Goal: Task Accomplishment & Management: Use online tool/utility

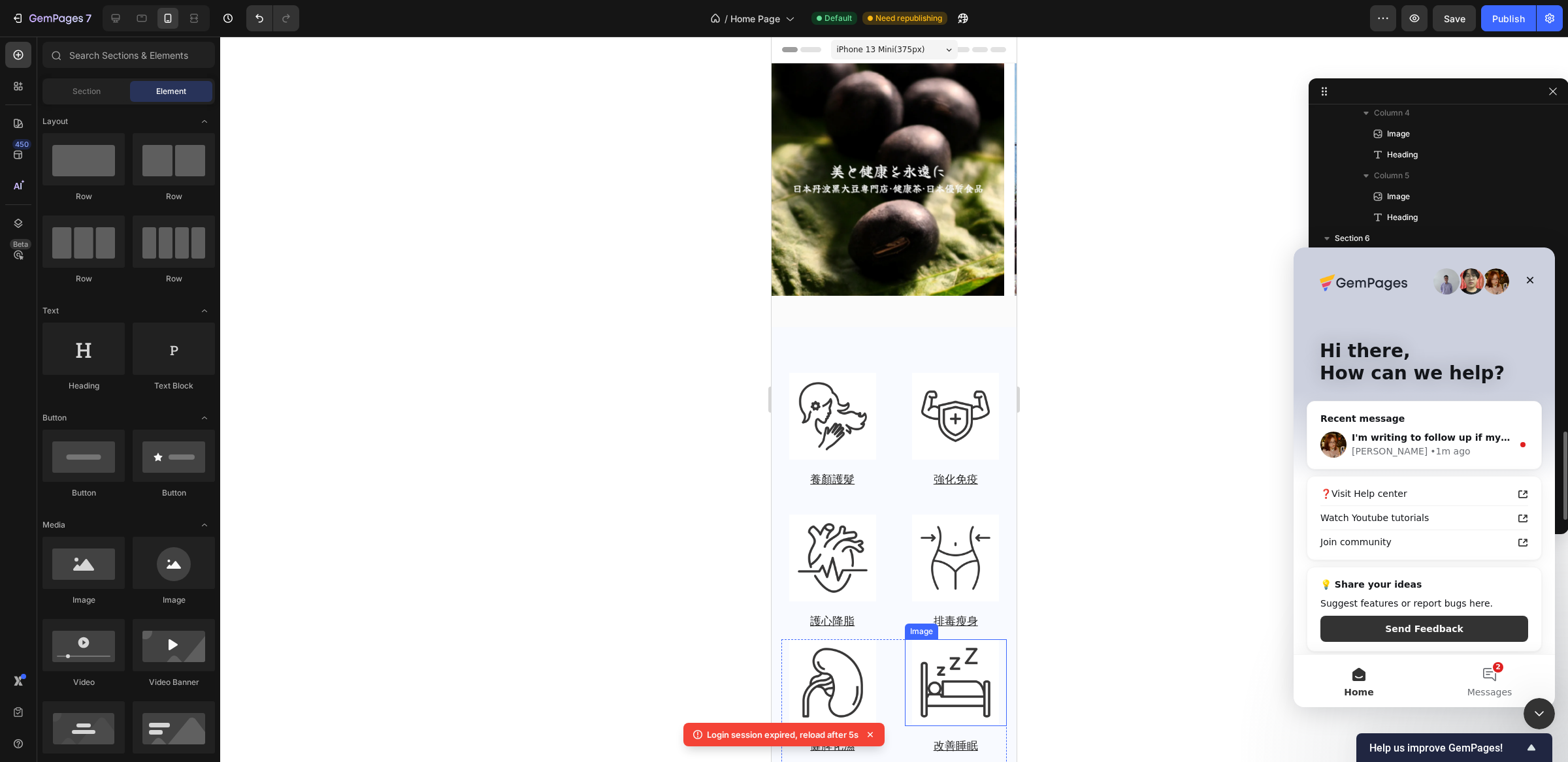
scroll to position [1491, 0]
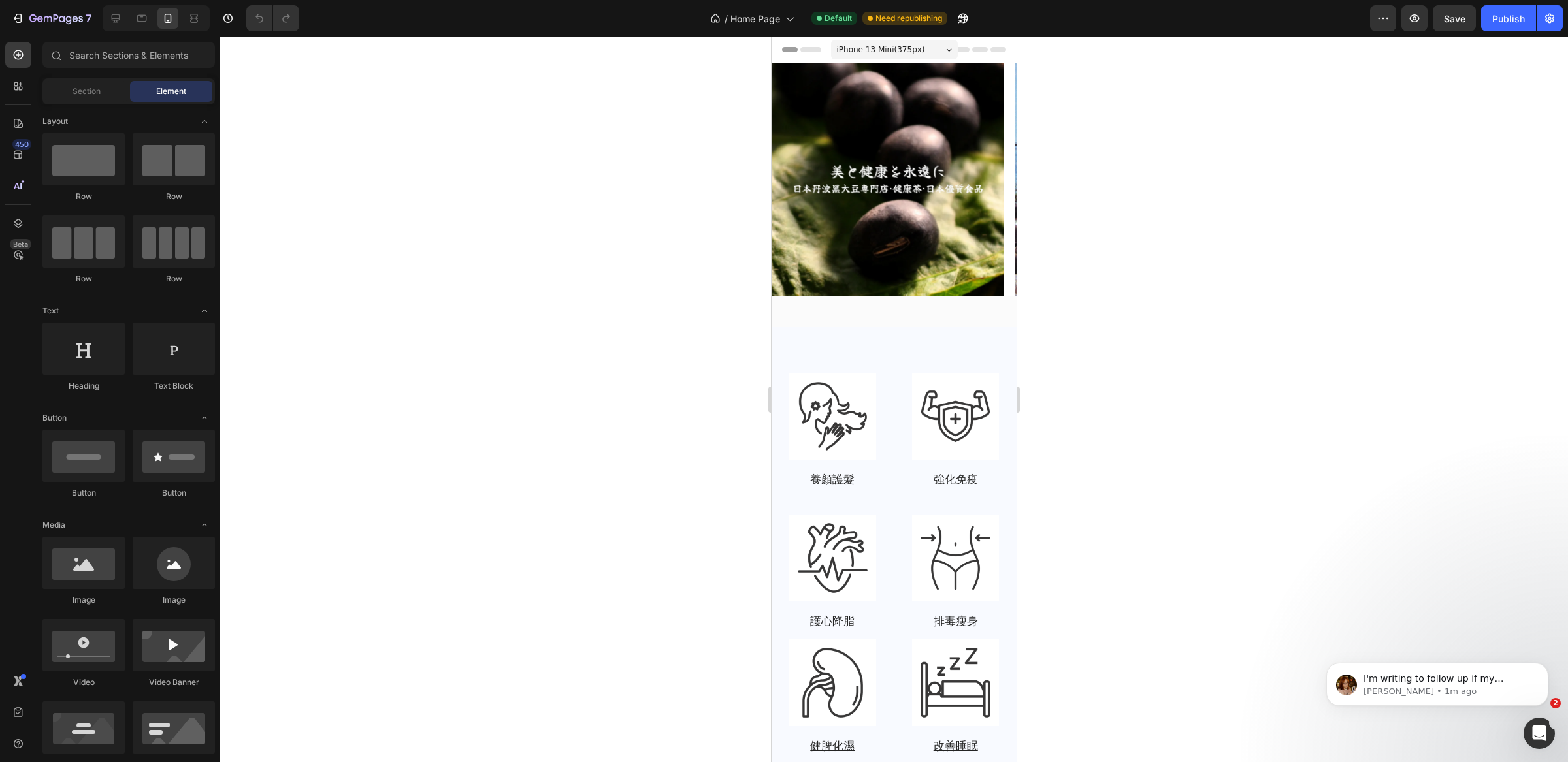
click at [1542, 721] on div "Open Intercom Messenger" at bounding box center [1539, 733] width 43 height 43
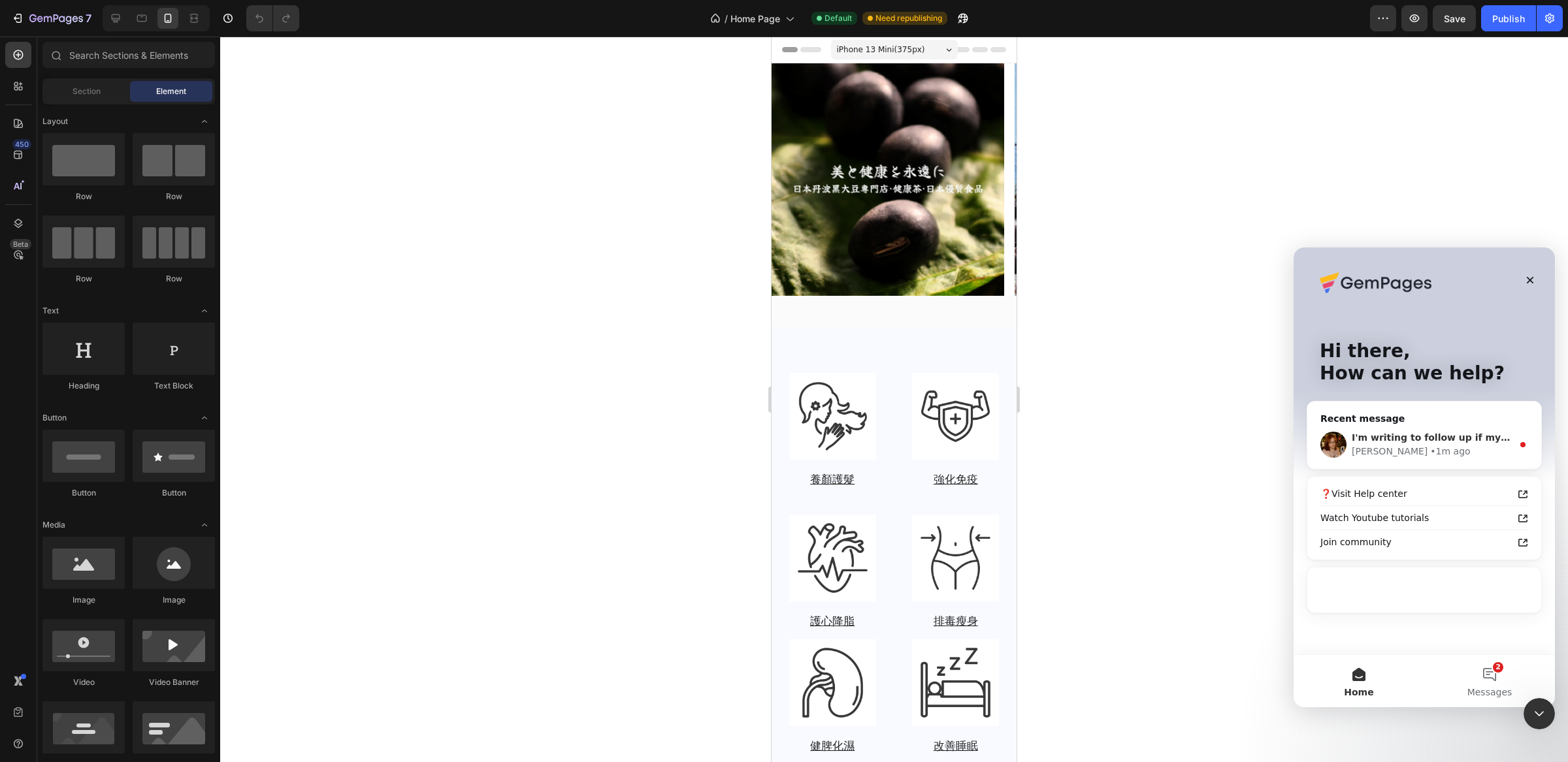
click at [1430, 449] on div "• 1m ago" at bounding box center [1450, 451] width 40 height 14
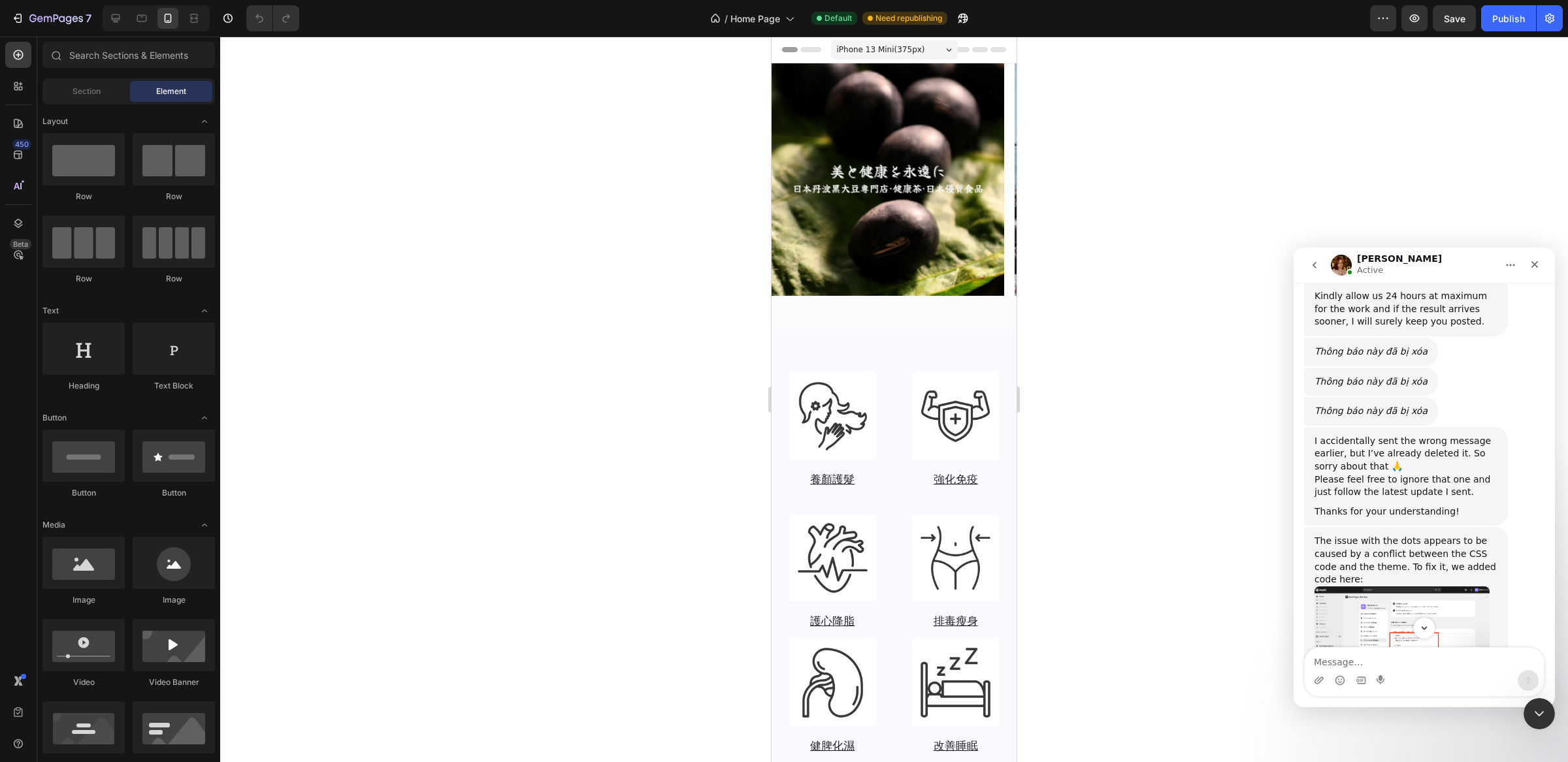
scroll to position [1004, 0]
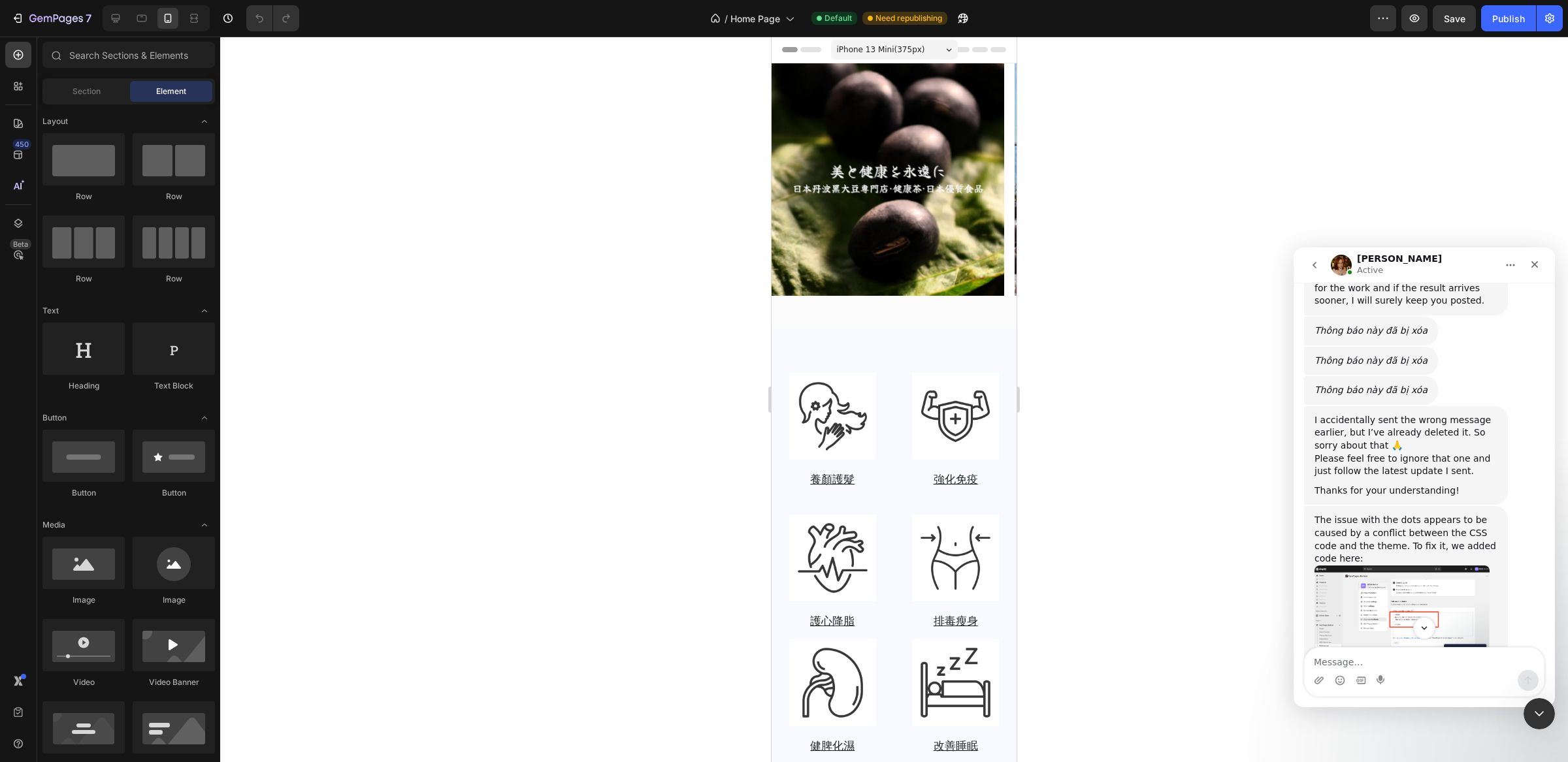
click at [1396, 568] on img "Jamie says…" at bounding box center [1402, 616] width 175 height 99
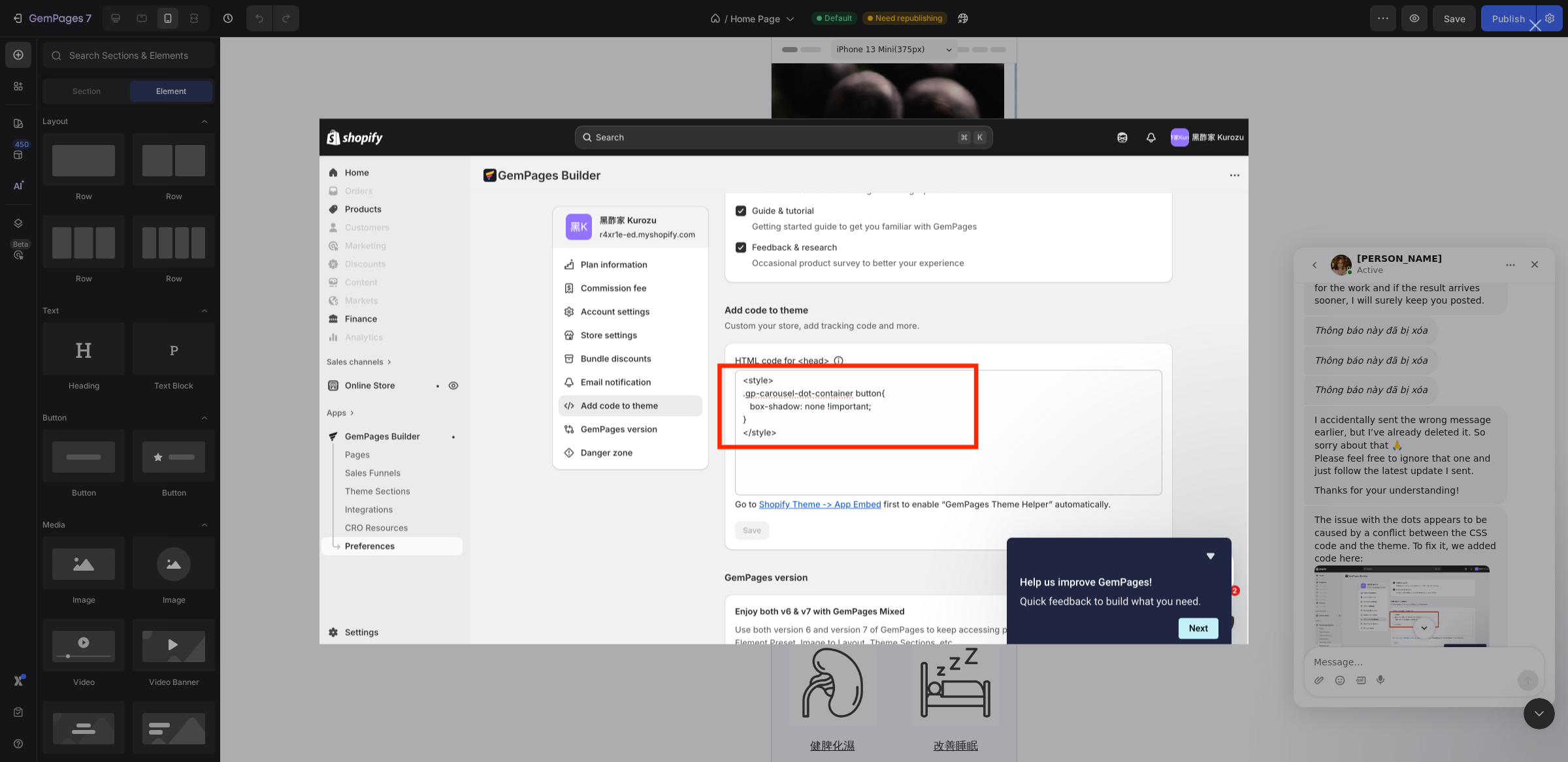
scroll to position [0, 0]
click at [1519, 494] on div "Intercom messenger" at bounding box center [784, 381] width 1568 height 762
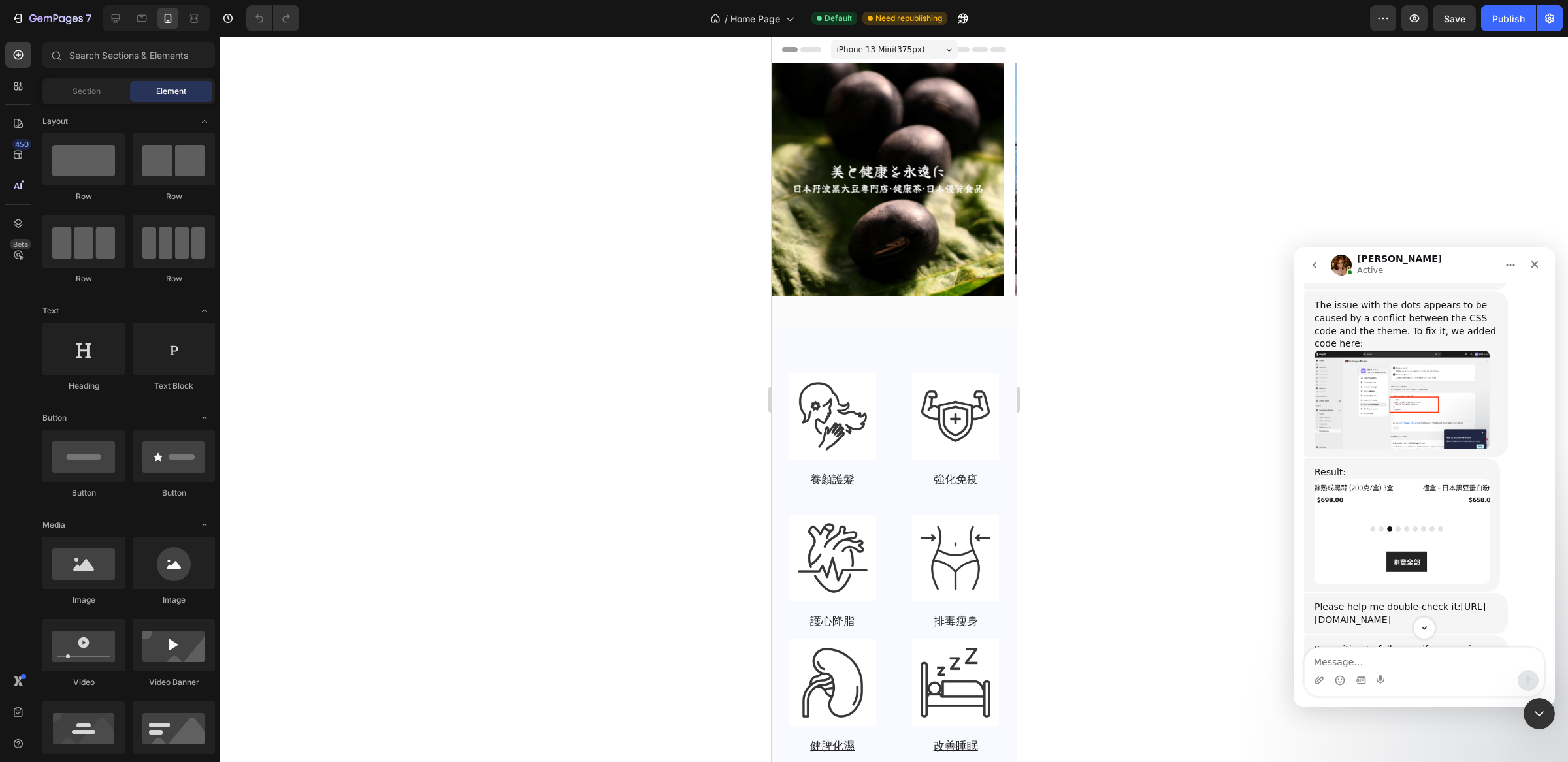
scroll to position [1335, 0]
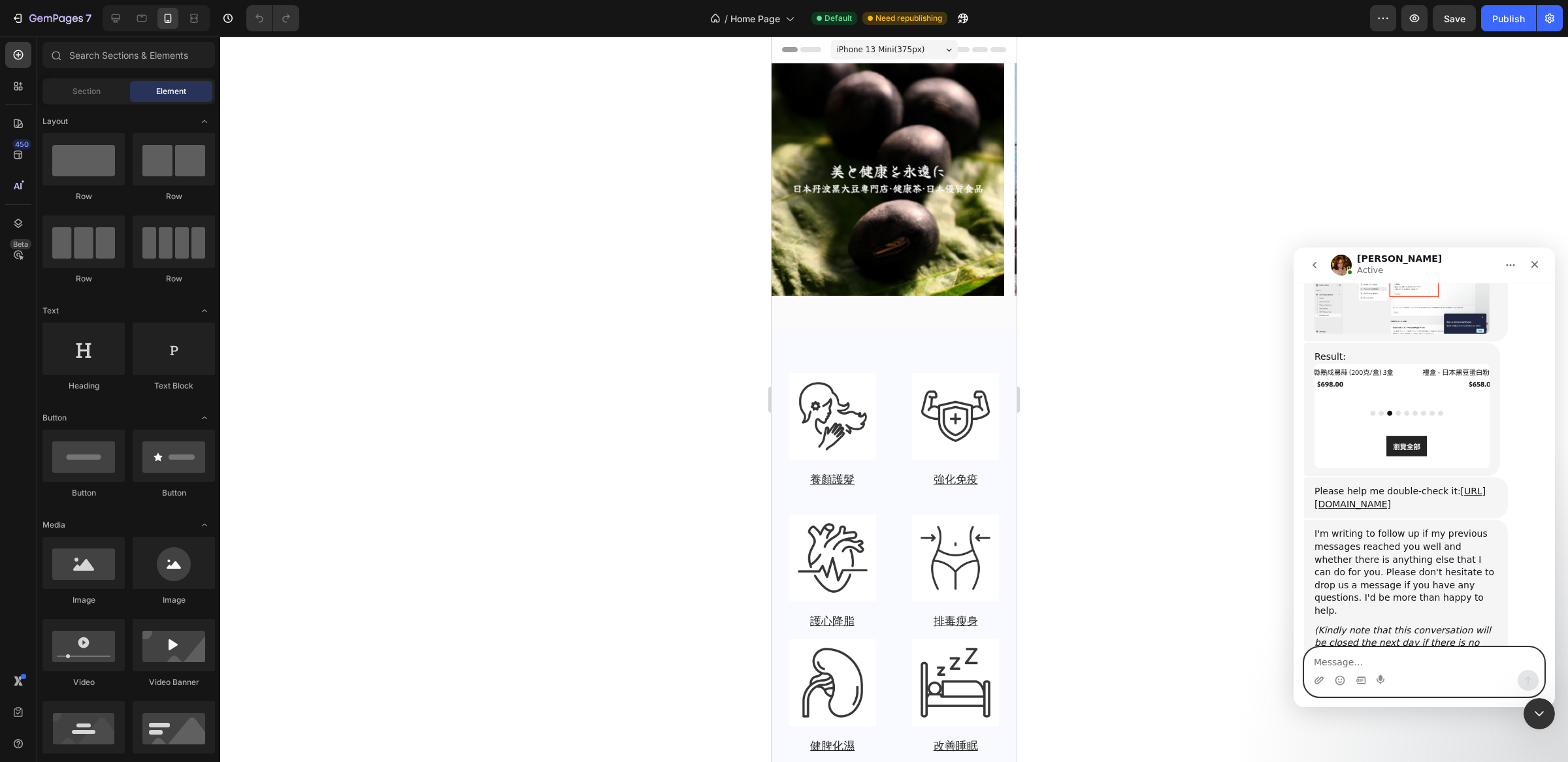
click at [1416, 649] on textarea "Message…" at bounding box center [1424, 659] width 239 height 22
type textarea "thamks, let me study about it"
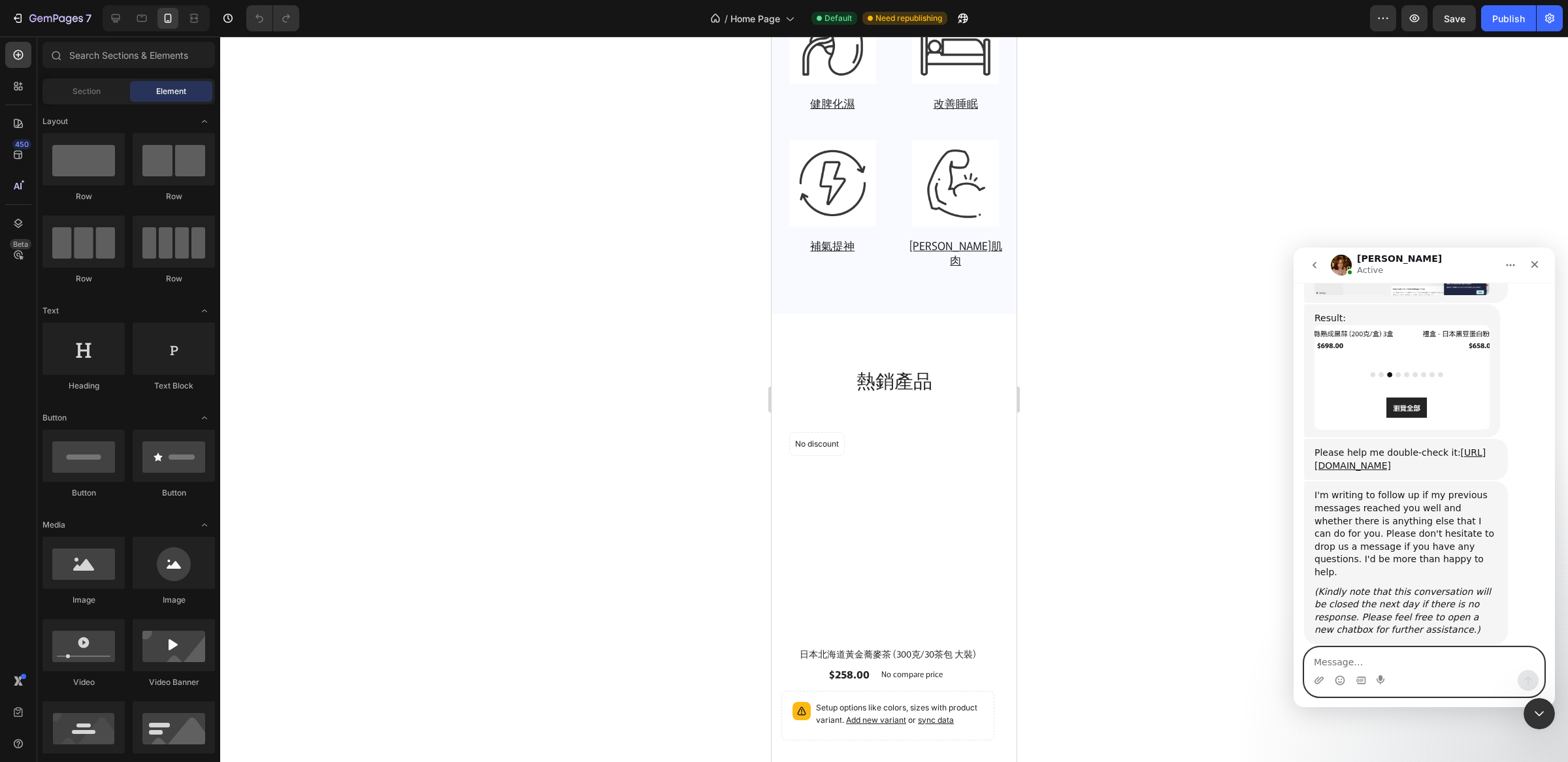
scroll to position [733, 0]
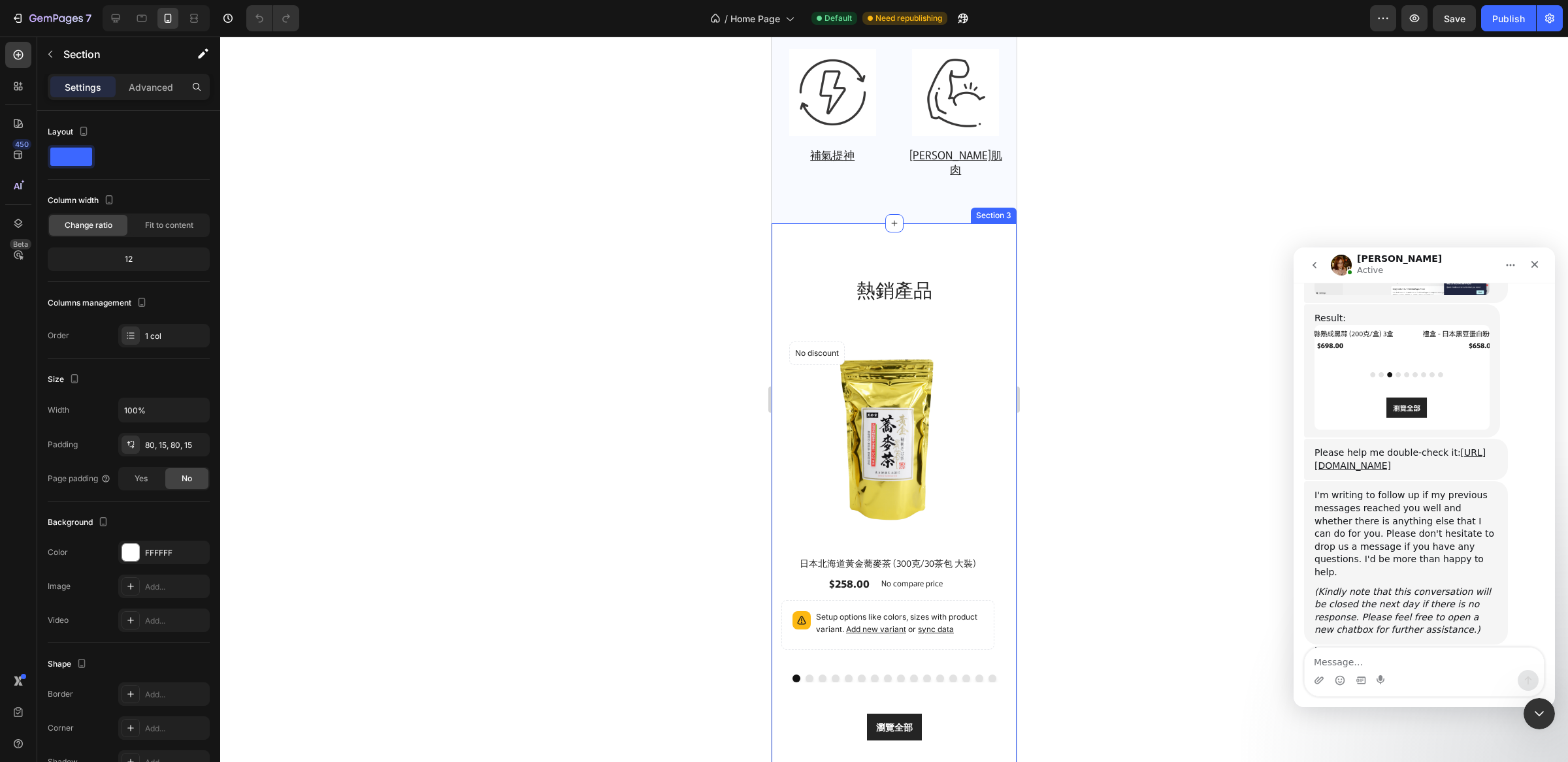
click at [997, 543] on div "熱銷產品 Heading Row Product Images No discount Not be displayed when published Pro…" at bounding box center [894, 508] width 245 height 569
click at [987, 555] on h2 "日本北海道黃金蕎麥茶 (300克/30茶包 大裝)" at bounding box center [888, 563] width 213 height 16
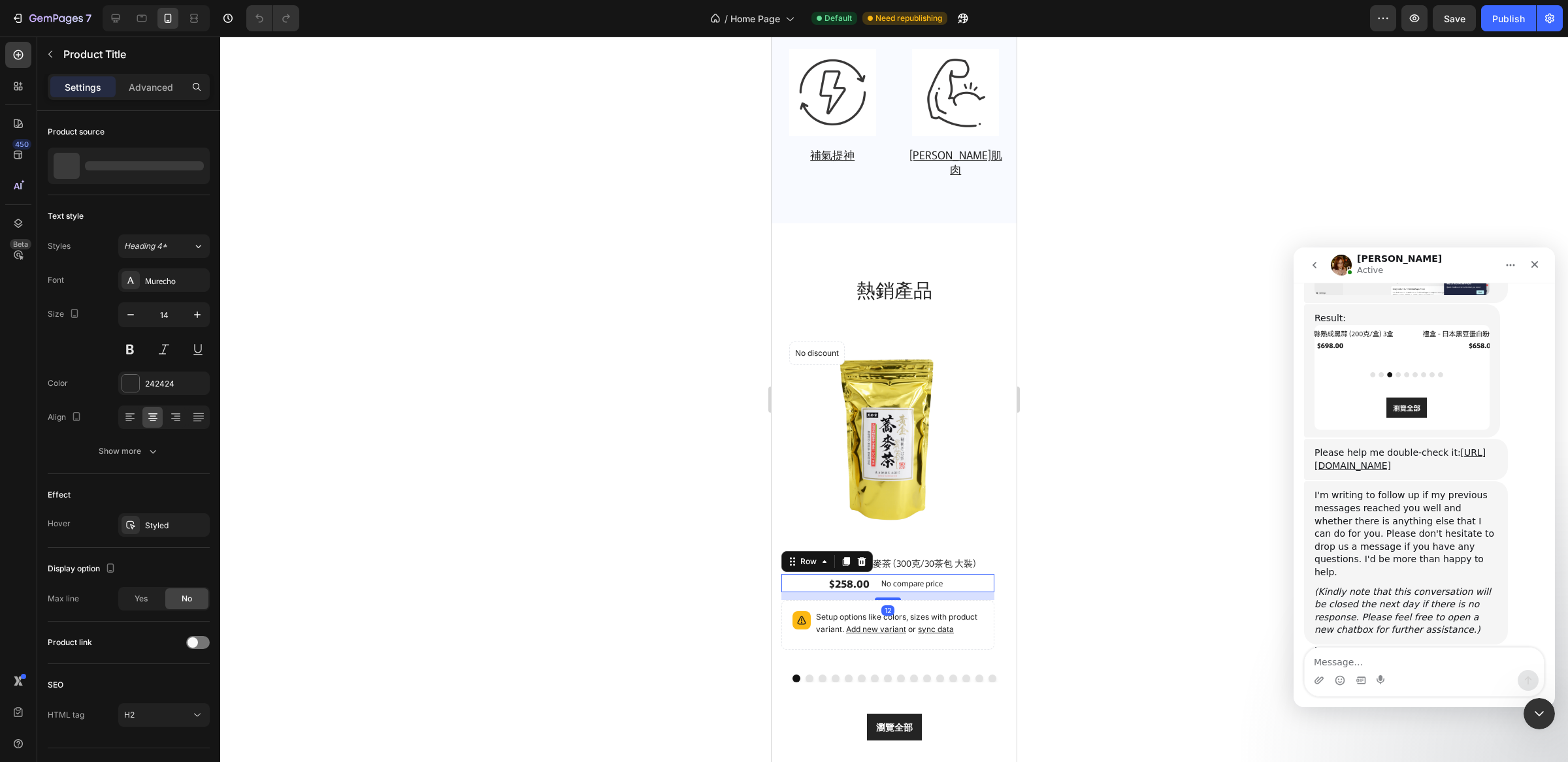
click at [988, 576] on div "$258.00 Product Price Product Price No compare price Product Price Row 12" at bounding box center [888, 583] width 213 height 18
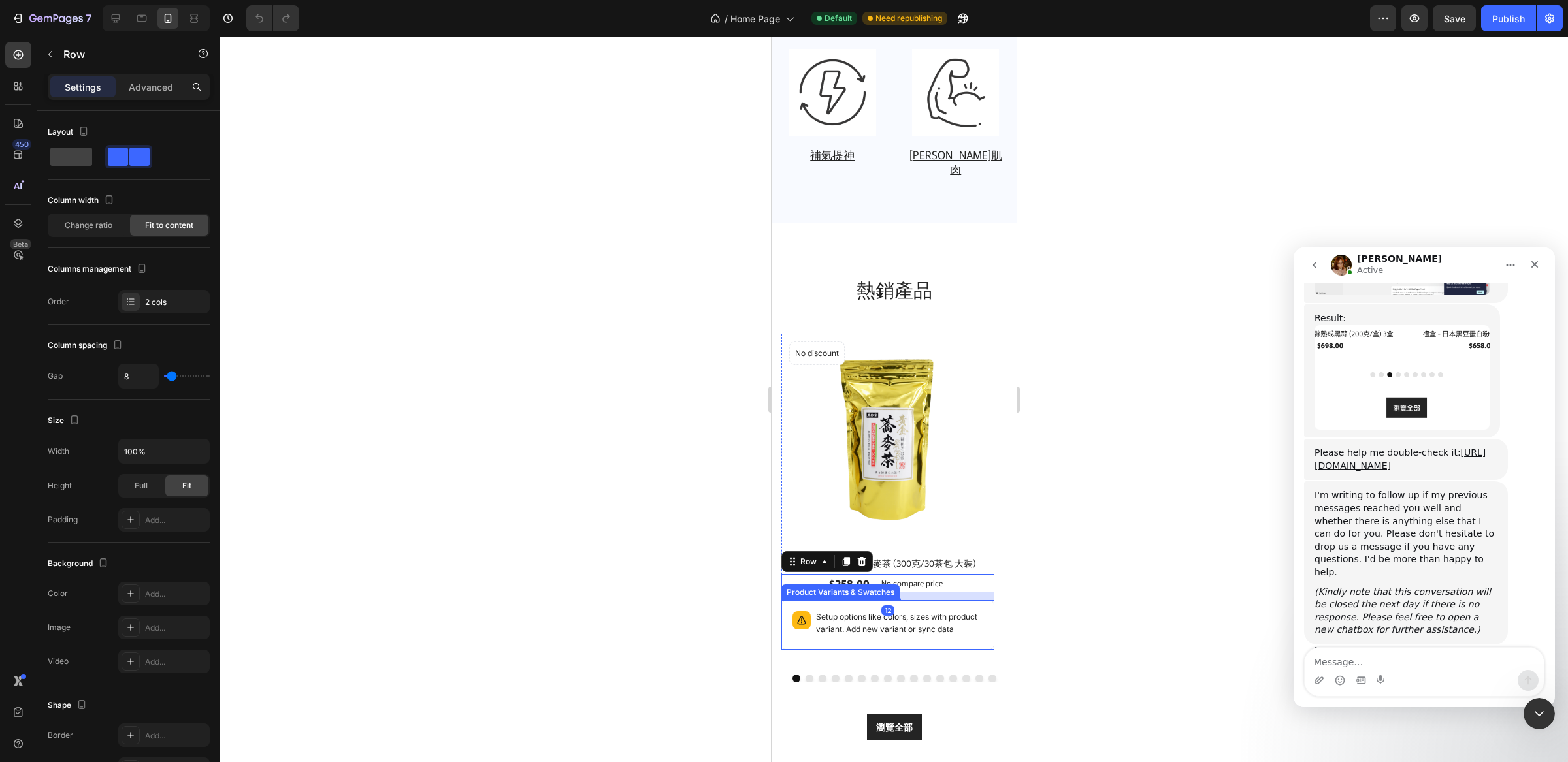
click at [992, 601] on div "Setup options like colors, sizes with product variant. Add new variant or sync …" at bounding box center [888, 625] width 213 height 50
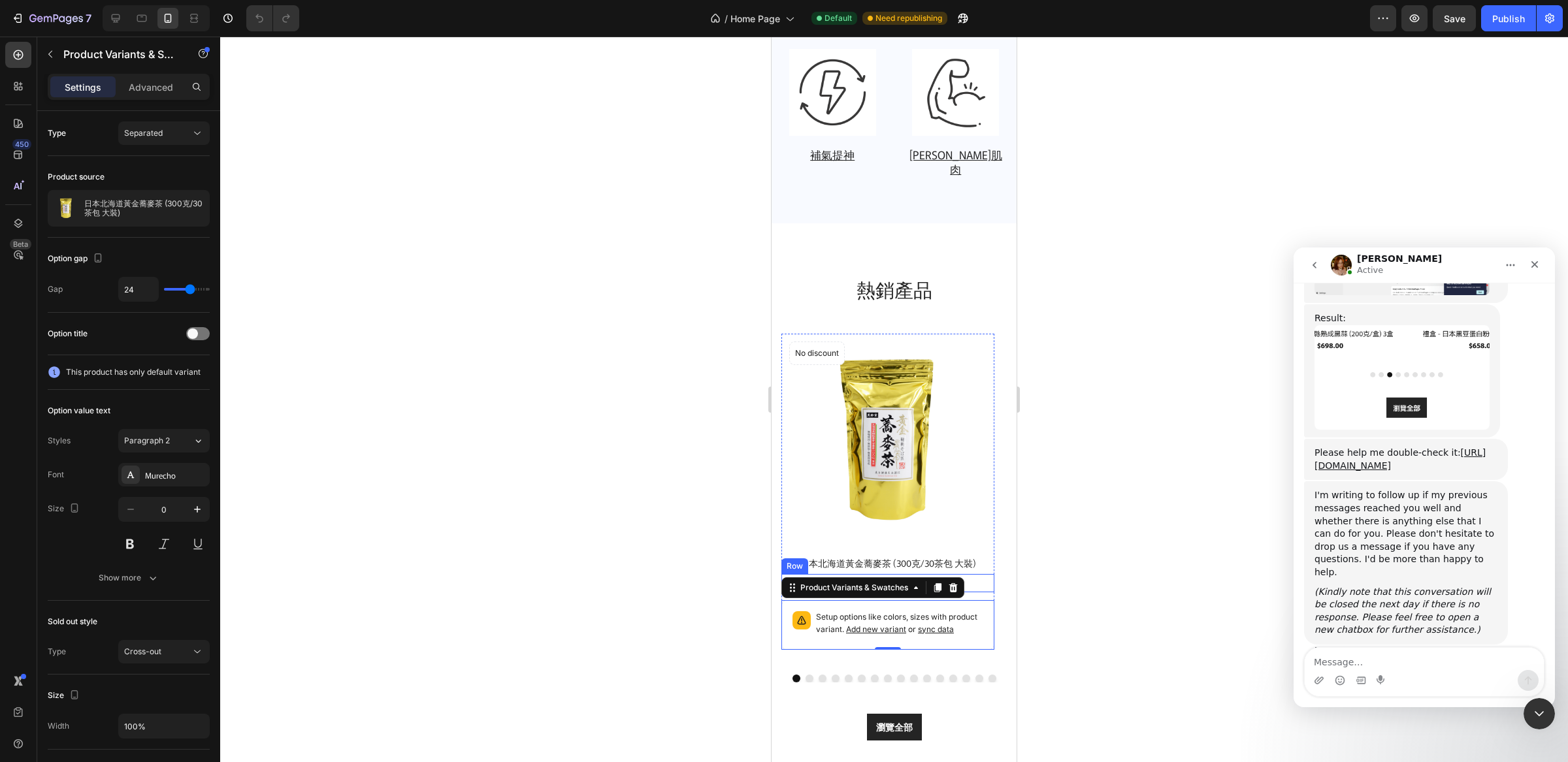
click at [990, 574] on div "$258.00 Product Price Product Price No compare price Product Price Row" at bounding box center [888, 583] width 213 height 18
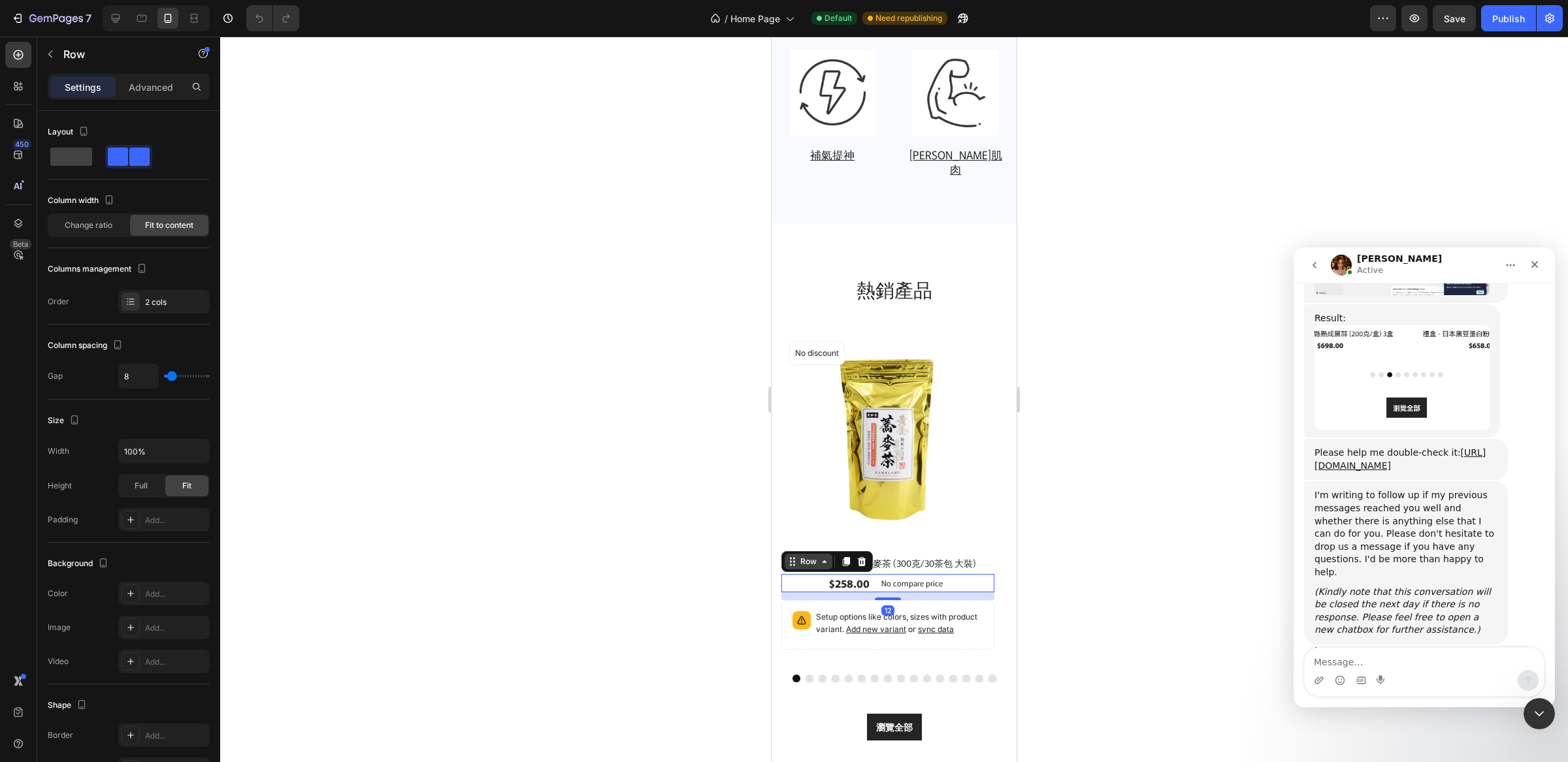
click at [809, 556] on div "Row" at bounding box center [809, 561] width 22 height 12
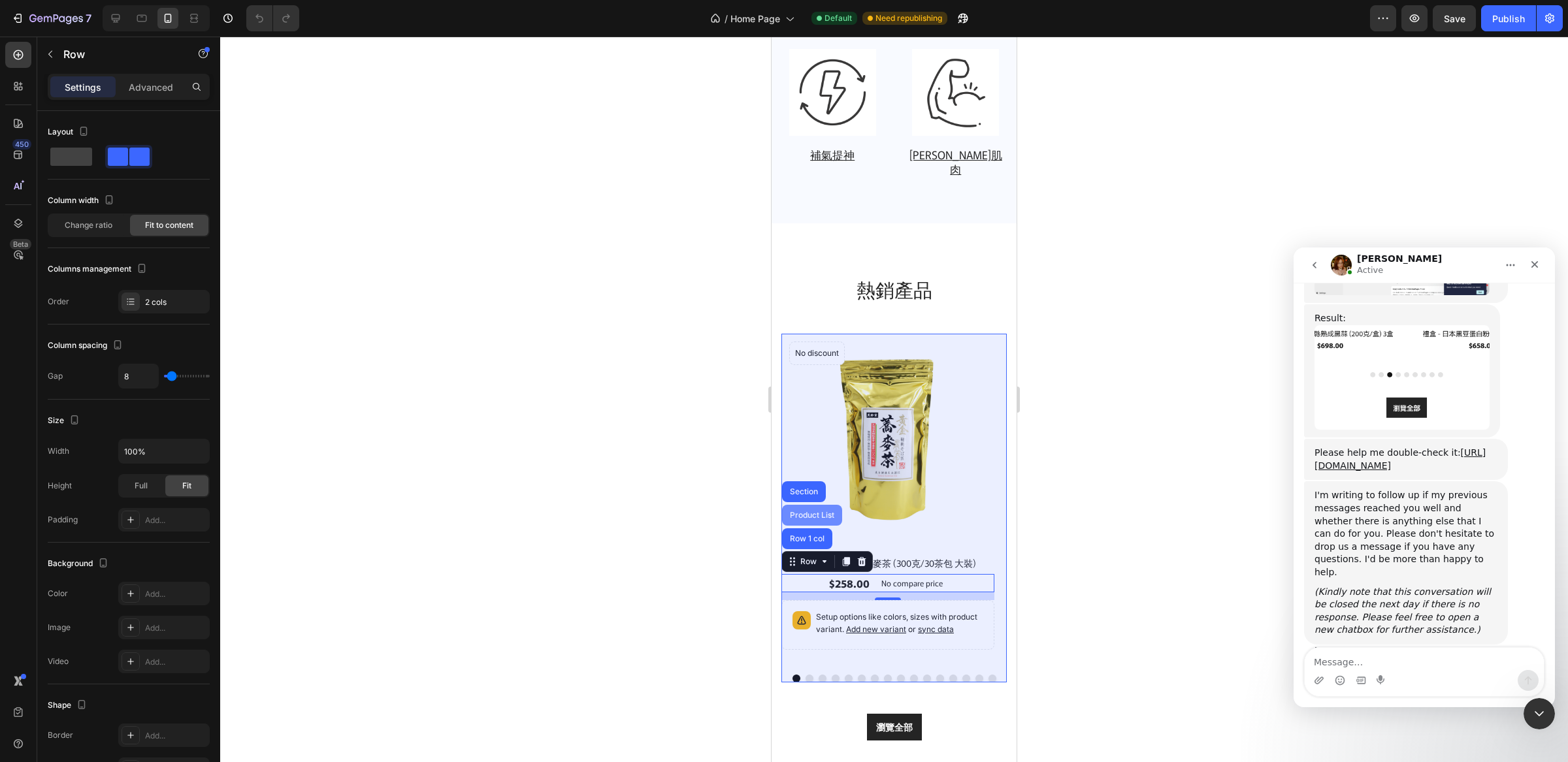
click at [826, 511] on div "Product List" at bounding box center [812, 515] width 50 height 8
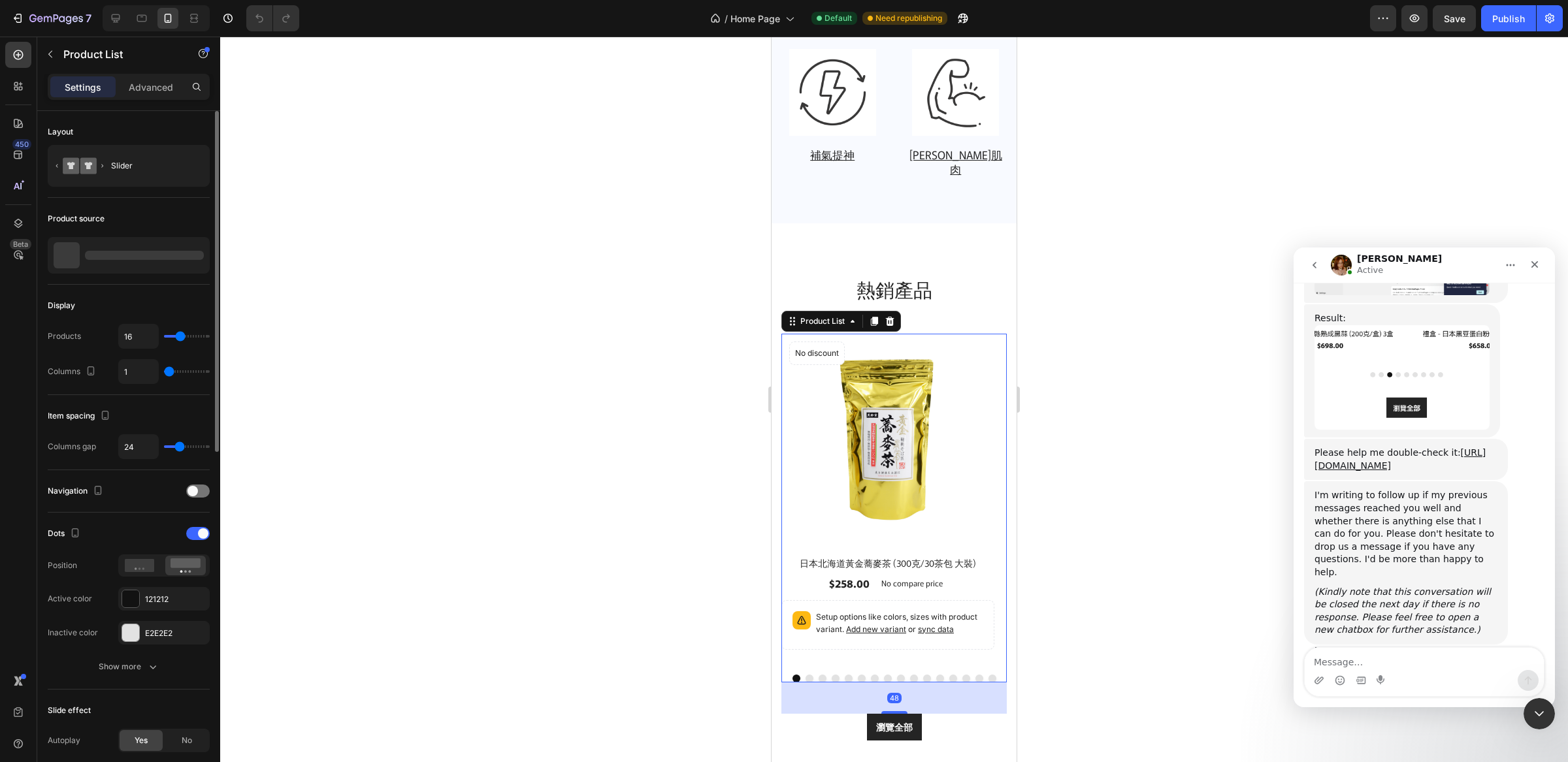
scroll to position [0, 0]
type input "2"
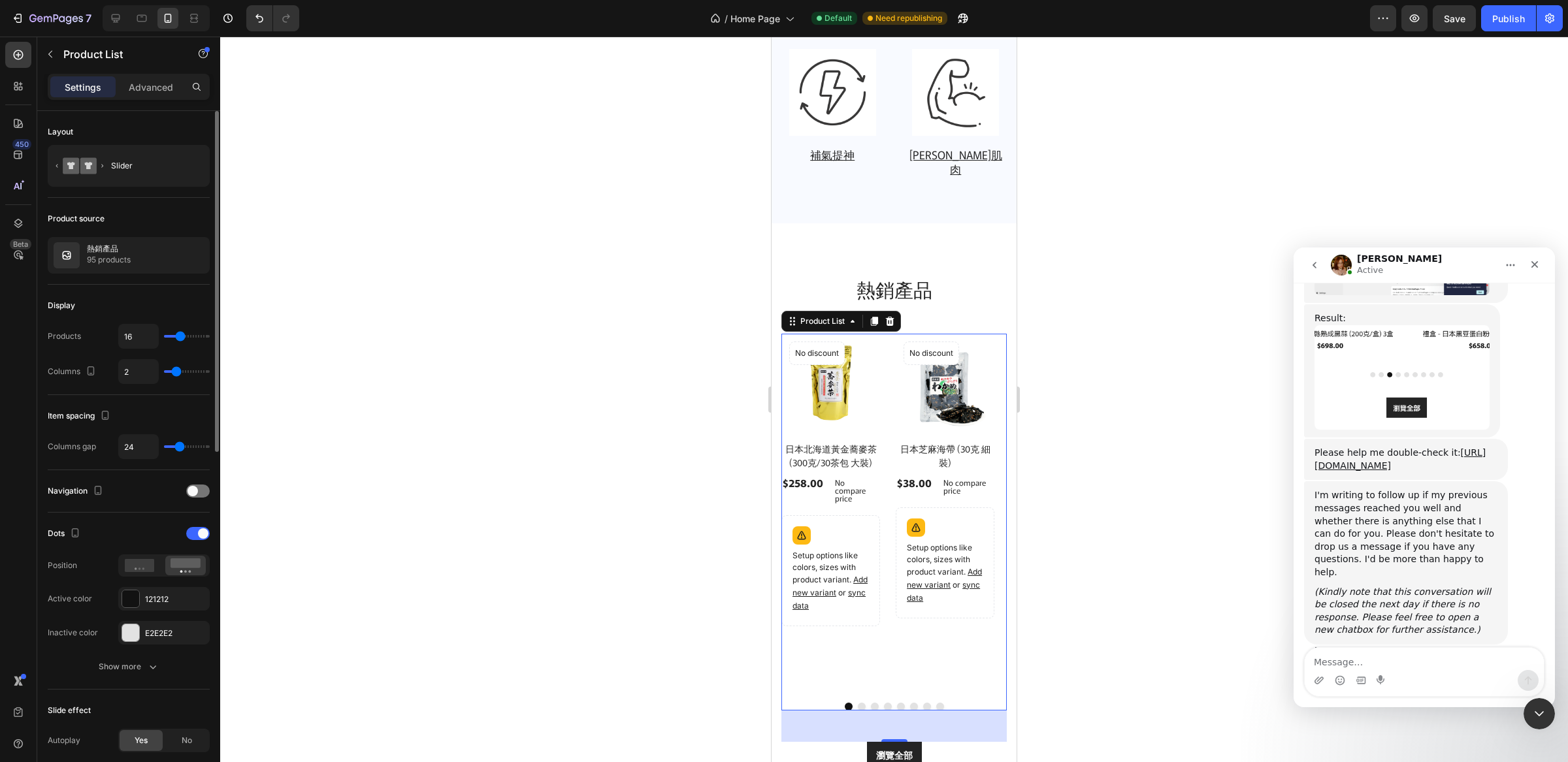
type input "2"
click at [176, 373] on input "range" at bounding box center [187, 372] width 46 height 3
click at [1499, 25] on button "Publish" at bounding box center [1509, 18] width 55 height 26
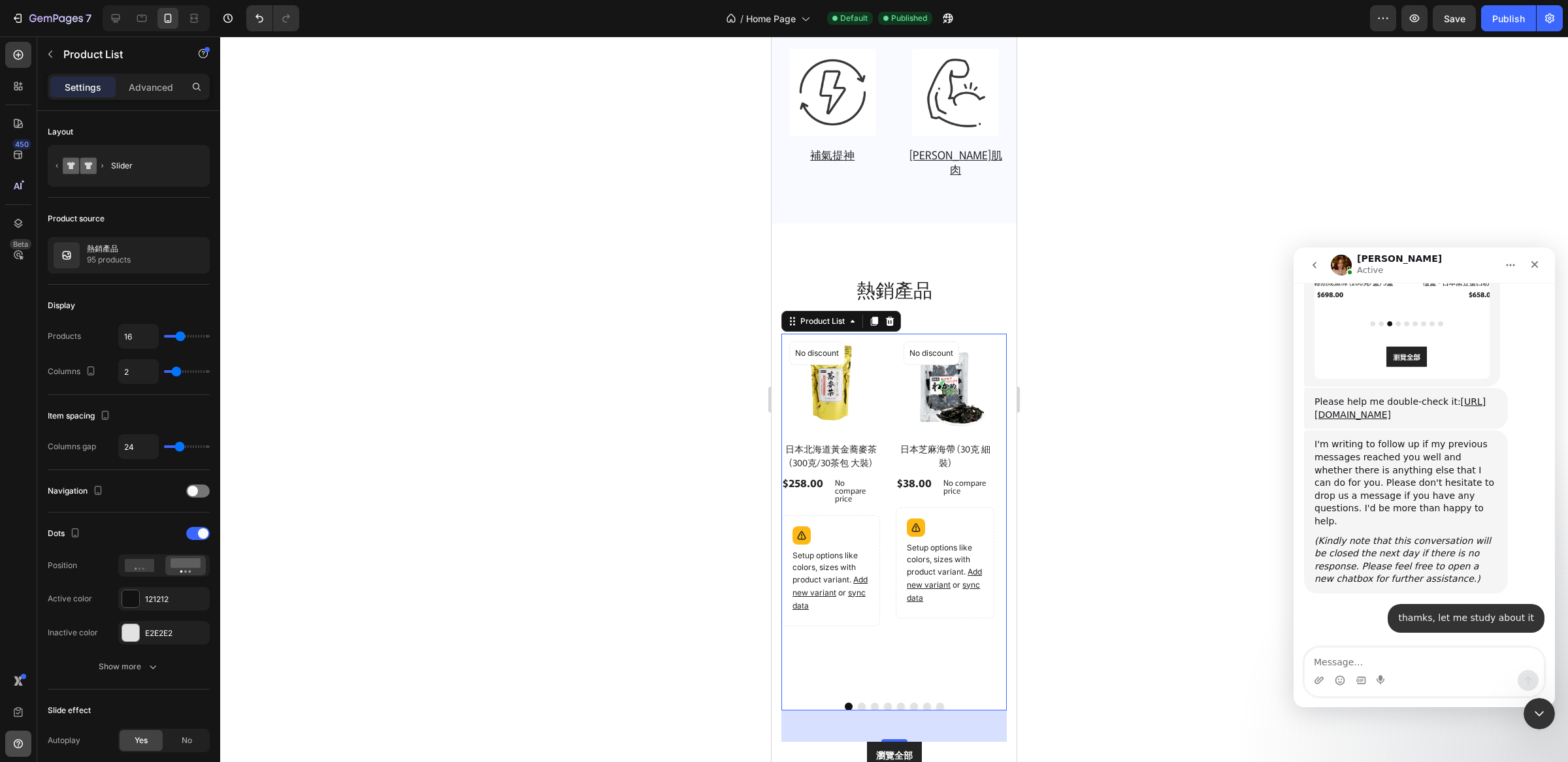
scroll to position [1412, 0]
